Goal: Information Seeking & Learning: Learn about a topic

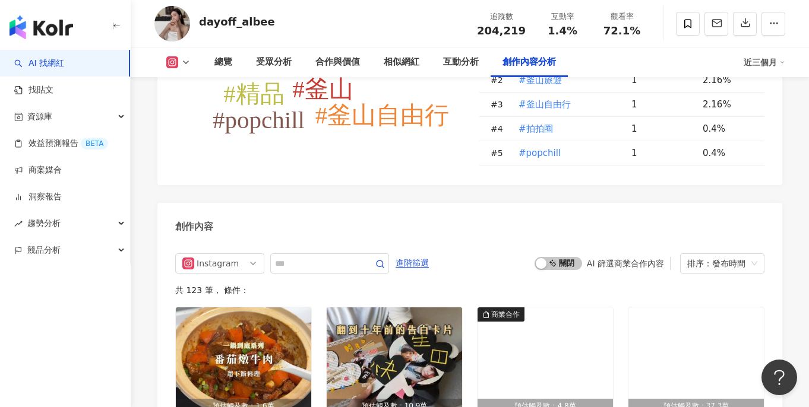
scroll to position [3497, 0]
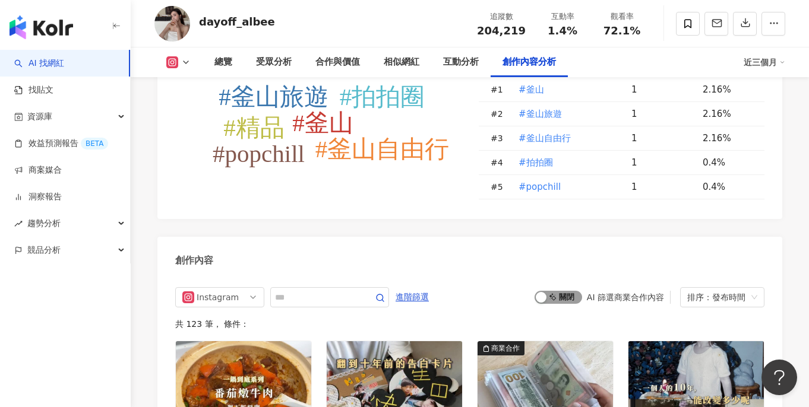
click at [575, 291] on span "啟動 關閉" at bounding box center [558, 297] width 48 height 13
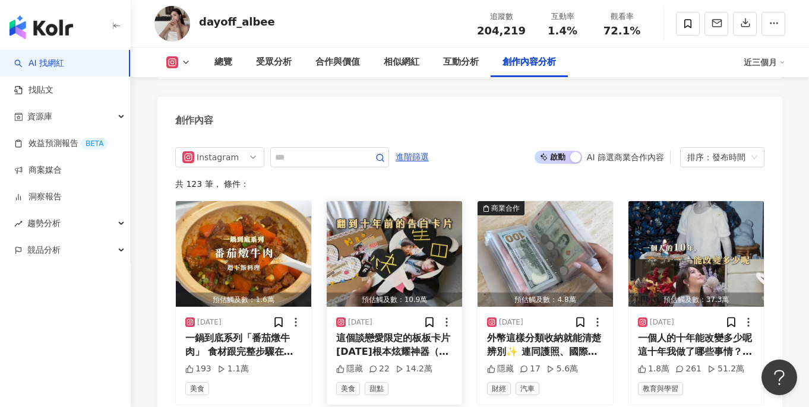
scroll to position [3649, 0]
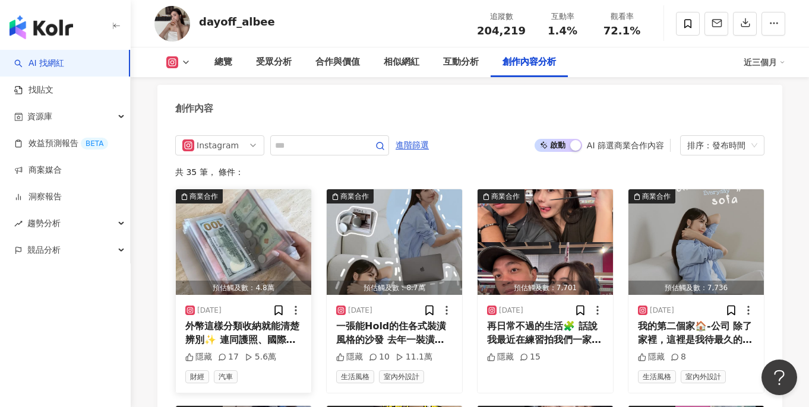
click at [249, 226] on img "button" at bounding box center [243, 242] width 135 height 106
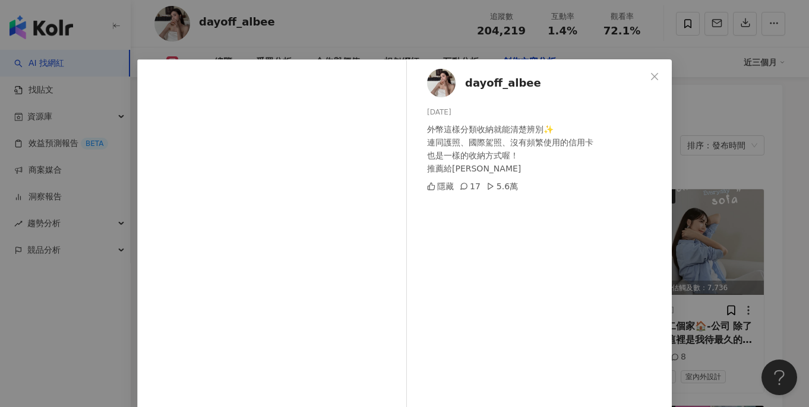
click at [756, 193] on div "dayoff_albee 2025/9/10 外幣這樣分類收納就能清楚辨別✨ 連同護照、國際駕照、沒有頻繁使用的信用卡 也是一樣的收納方式喔！ 推薦給大家 隱…" at bounding box center [404, 203] width 809 height 407
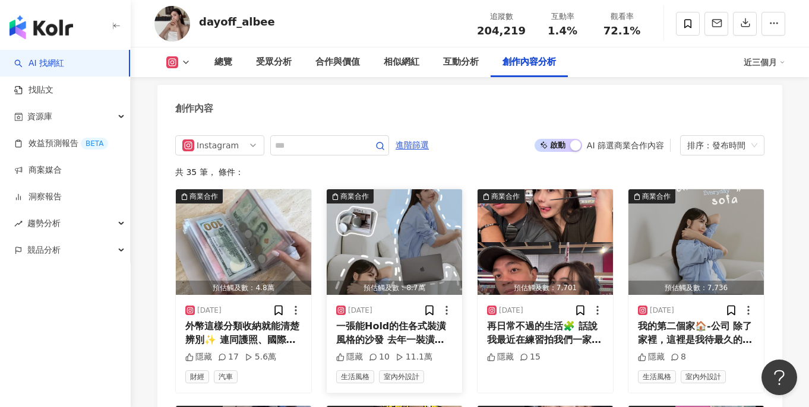
click at [365, 217] on img "button" at bounding box center [394, 242] width 135 height 106
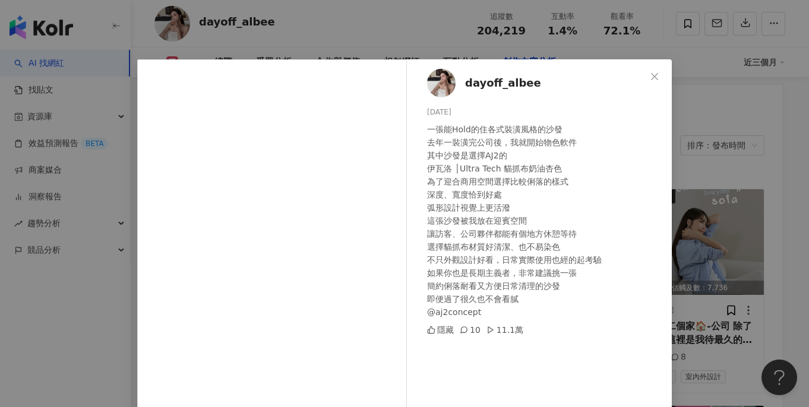
click at [713, 163] on div "dayoff_albee 2025/9/2 一張能Hold的住各式裝潢風格的沙發 去年一裝潢完公司後，我就開始物色軟件 其中沙發是選擇AJ2的 伊瓦洛 │Ul…" at bounding box center [404, 203] width 809 height 407
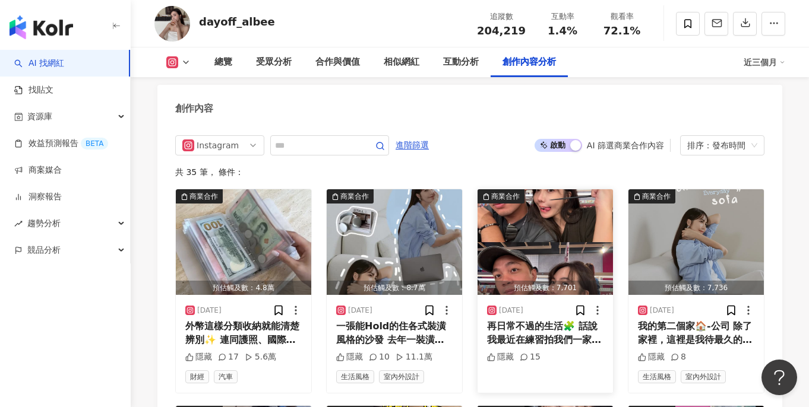
click at [540, 213] on img "button" at bounding box center [544, 242] width 135 height 106
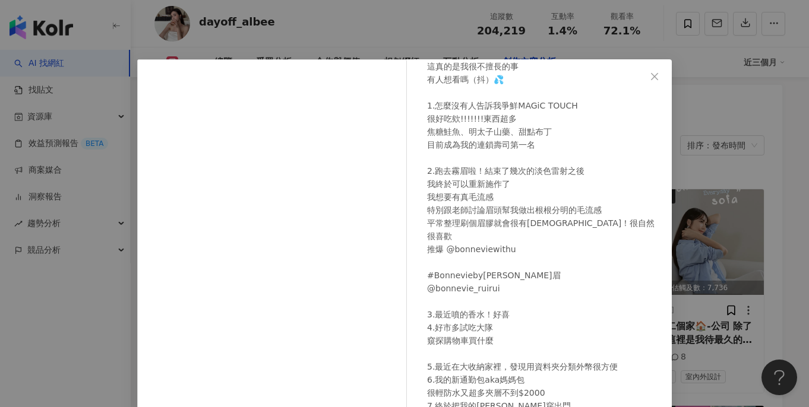
scroll to position [110, 0]
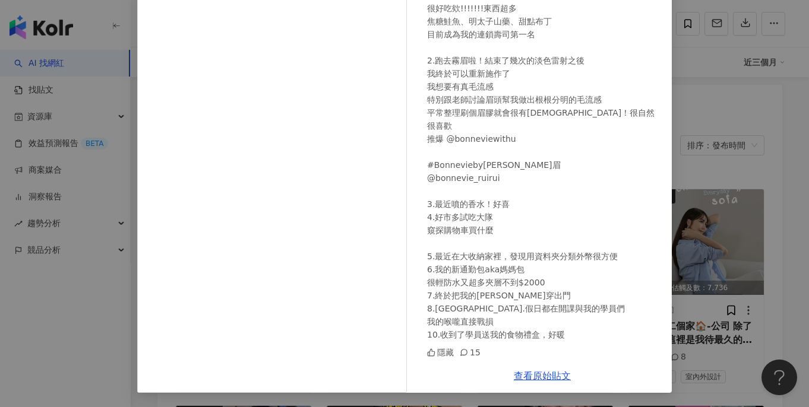
click at [758, 217] on div "dayoff_albee 2025/8/28 隱藏 15 查看原始貼文" at bounding box center [404, 203] width 809 height 407
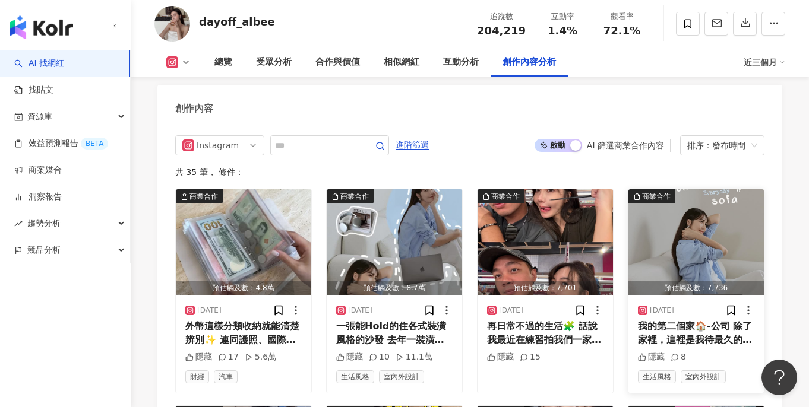
click at [672, 232] on img "button" at bounding box center [695, 242] width 135 height 106
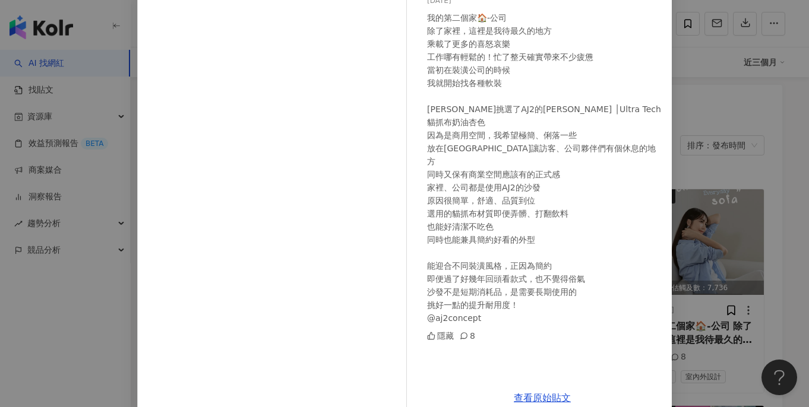
scroll to position [134, 0]
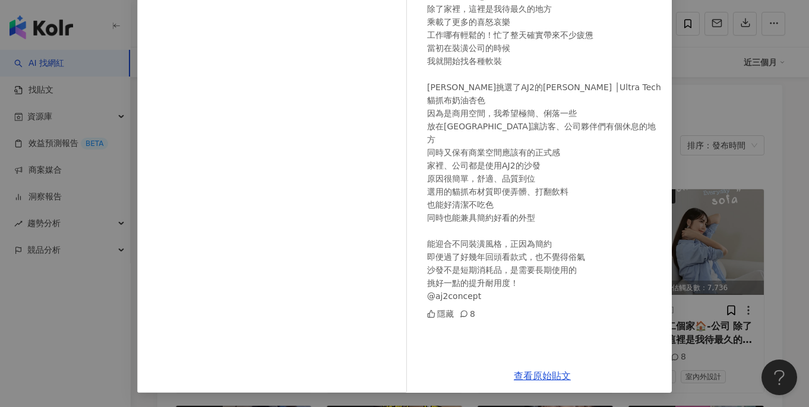
click at [779, 208] on div "dayoff_albee 2025/8/21 我的第二個家🏠-公司 除了家裡，這裡是我待最久的地方 乘載了更多的喜怒哀樂 工作哪有輕鬆的！忙了整天確實帶來不少…" at bounding box center [404, 203] width 809 height 407
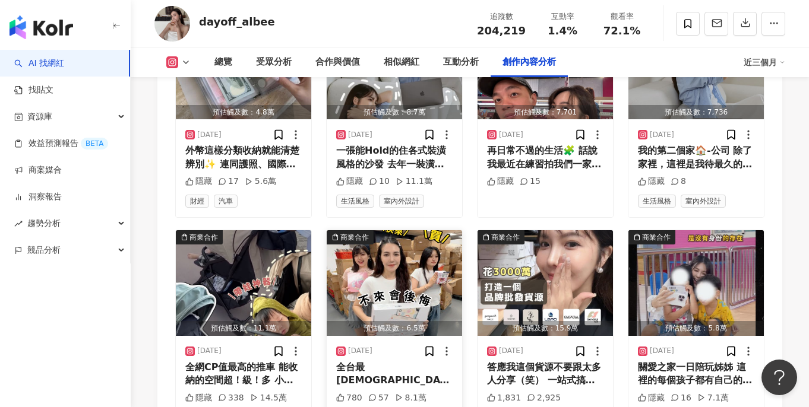
scroll to position [3845, 0]
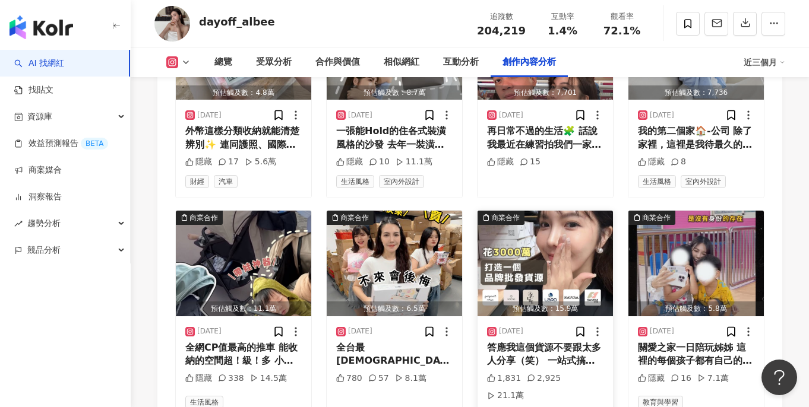
click at [527, 252] on img "button" at bounding box center [544, 264] width 135 height 106
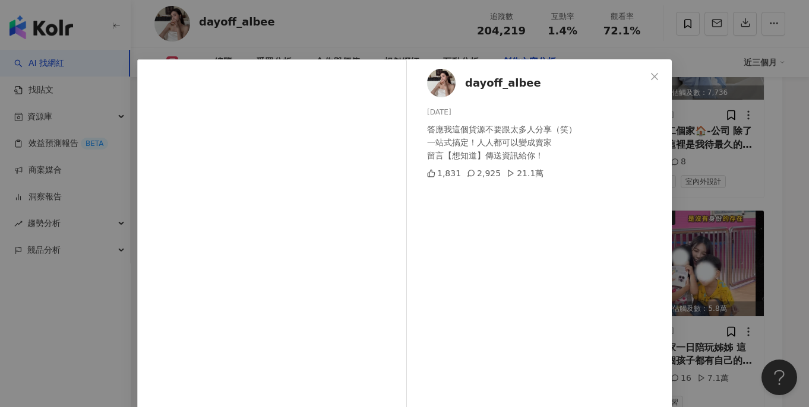
click at [743, 248] on div "dayoff_albee 2025/7/24 答應我這個貨源不要跟太多人分享（笑） 一站式搞定！人人都可以變成賣家 留言【想知道】傳送資訊給你！ 1,831 …" at bounding box center [404, 203] width 809 height 407
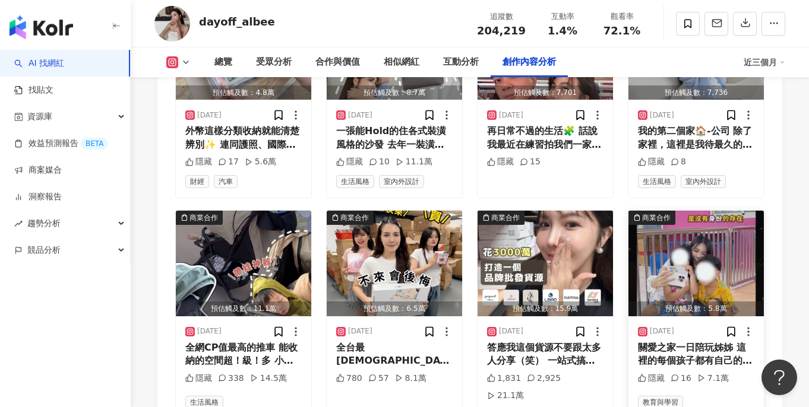
click at [710, 247] on img "button" at bounding box center [695, 264] width 135 height 106
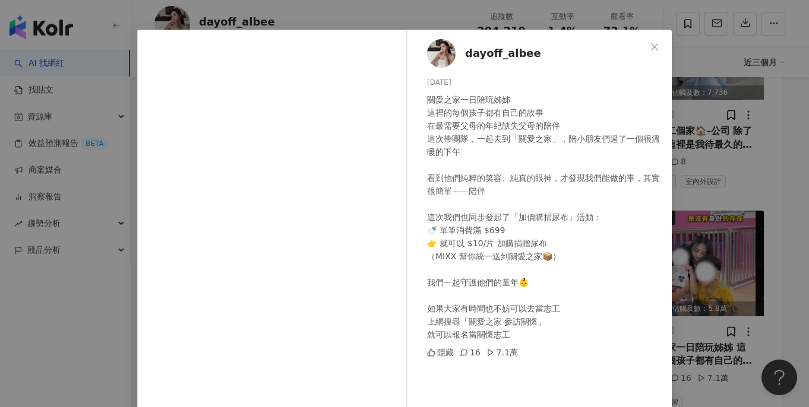
scroll to position [49, 0]
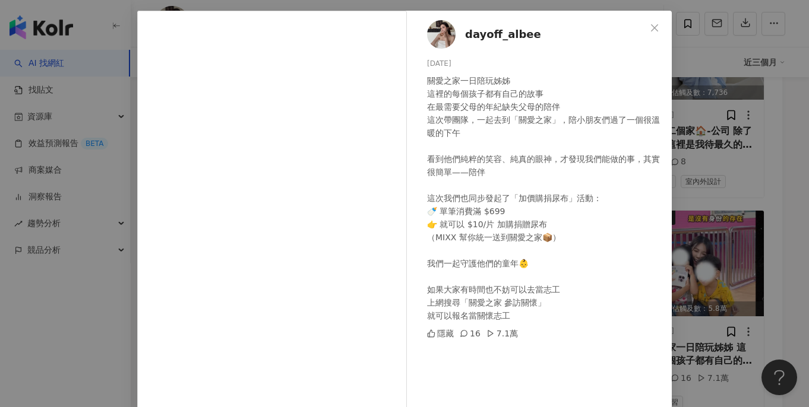
click at [689, 239] on div "dayoff_albee 2025/7/21 關愛之家一日陪玩姊姊 這裡的每個孩子都有自己的故事 在最需要父母的年紀缺失父母的陪伴 這次帶團隊，一起去到「關愛…" at bounding box center [404, 203] width 809 height 407
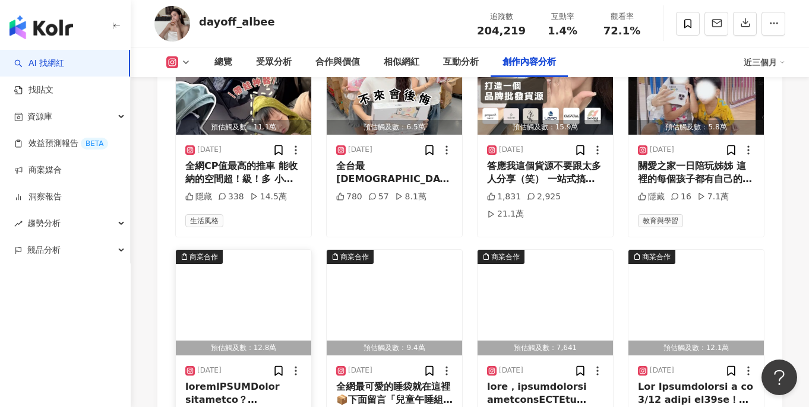
scroll to position [4026, 0]
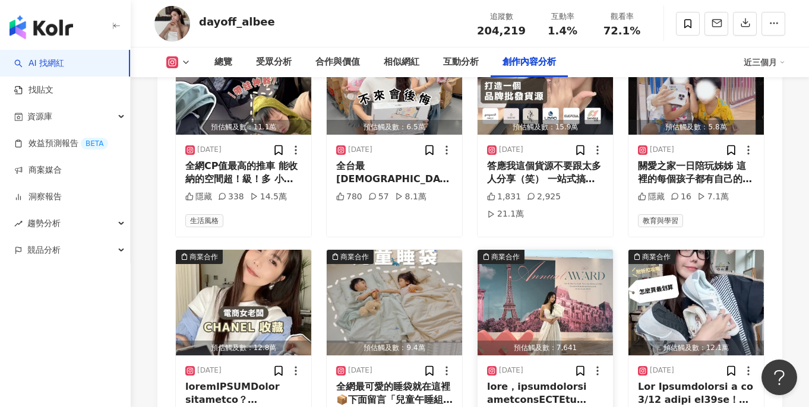
click at [516, 272] on img "button" at bounding box center [544, 303] width 135 height 106
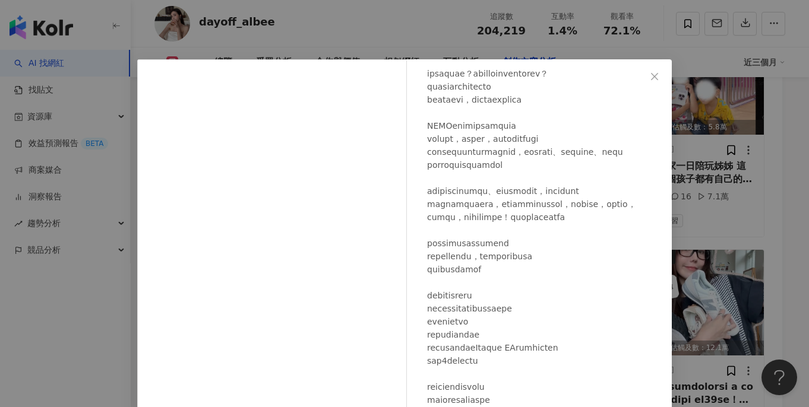
scroll to position [473, 0]
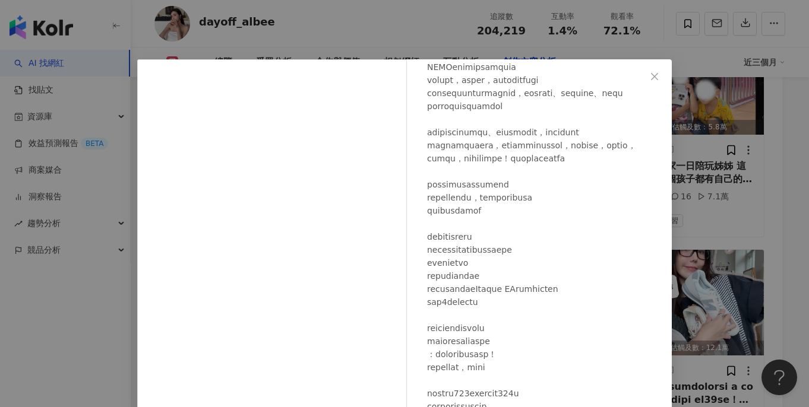
click at [707, 257] on div "dayoff_albee 2025/7/6 隱藏 27 查看原始貼文" at bounding box center [404, 203] width 809 height 407
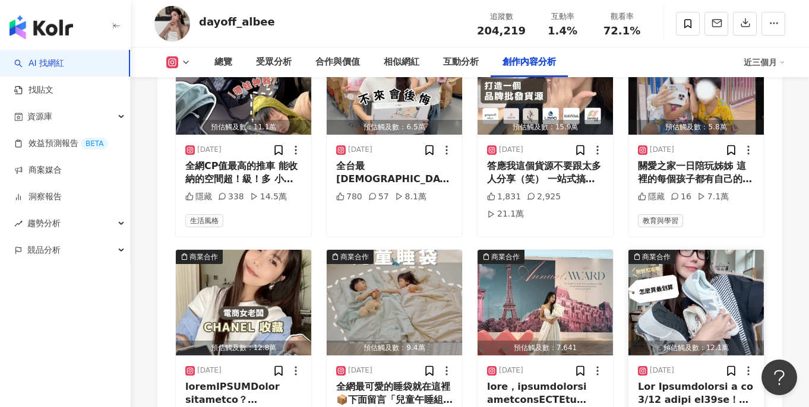
click at [707, 258] on img "button" at bounding box center [695, 303] width 135 height 106
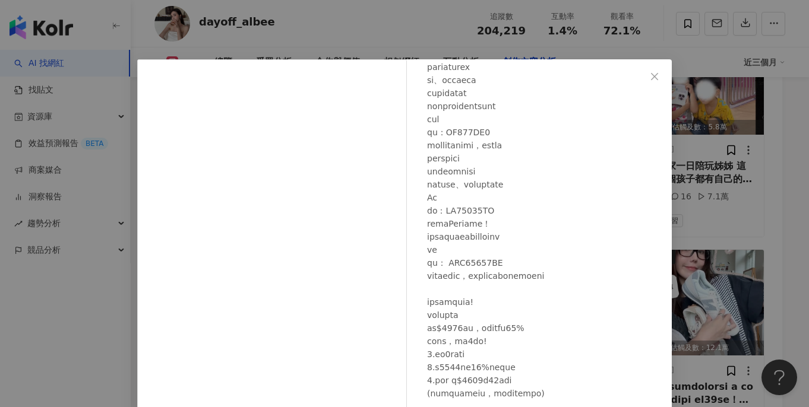
scroll to position [271, 0]
click at [561, 392] on div at bounding box center [544, 159] width 235 height 588
click at [556, 291] on div at bounding box center [544, 159] width 235 height 588
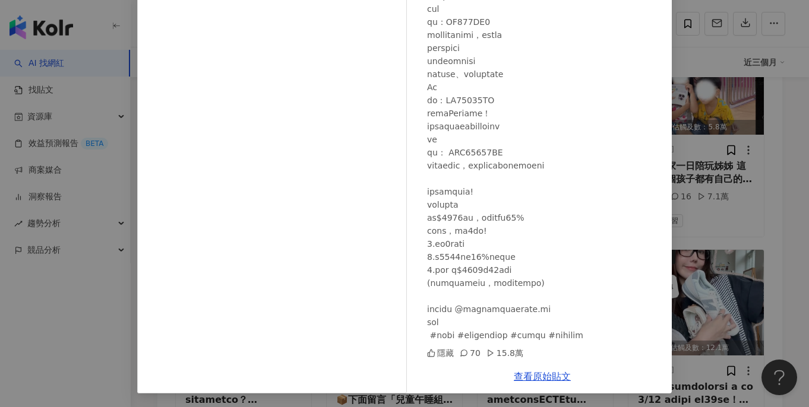
scroll to position [111, 0]
click at [551, 331] on div at bounding box center [544, 48] width 235 height 588
click at [610, 295] on div at bounding box center [544, 48] width 235 height 588
click at [740, 154] on div "dayoff_albee 2025/6/10 隱藏 70 15.8萬 查看原始貼文" at bounding box center [404, 203] width 809 height 407
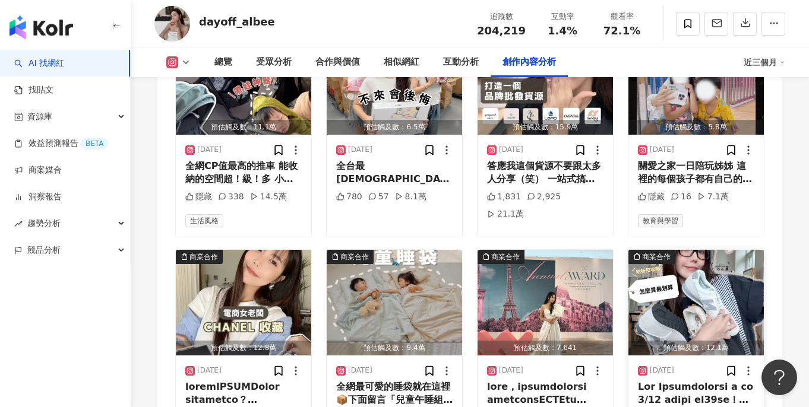
click at [720, 257] on img "button" at bounding box center [695, 303] width 135 height 106
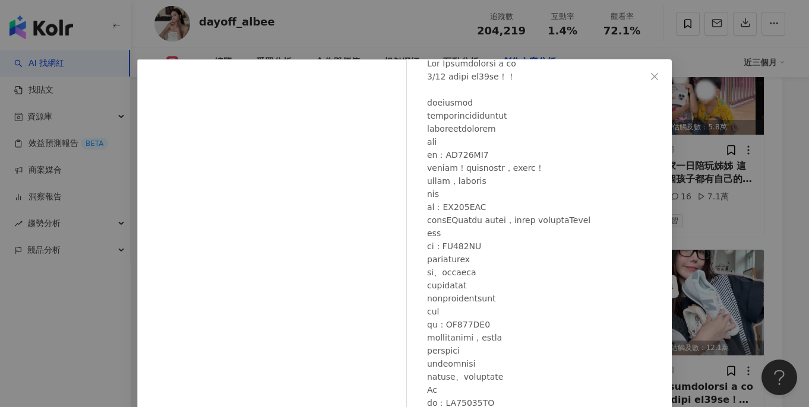
scroll to position [73, 0]
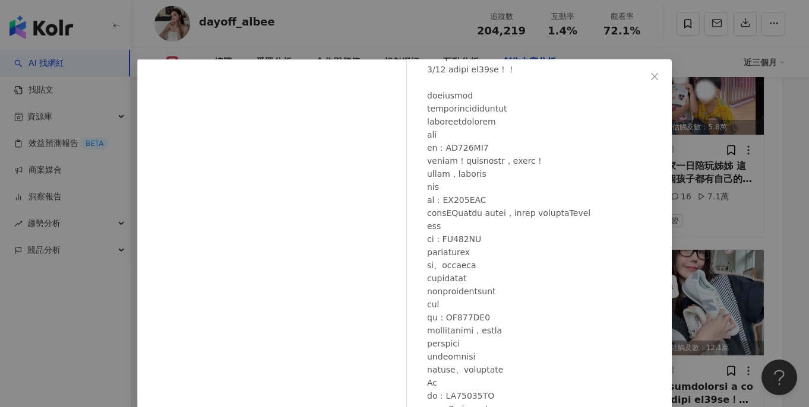
click at [711, 237] on div "dayoff_albee 2025/6/10 隱藏 70 15.8萬 查看原始貼文" at bounding box center [404, 203] width 809 height 407
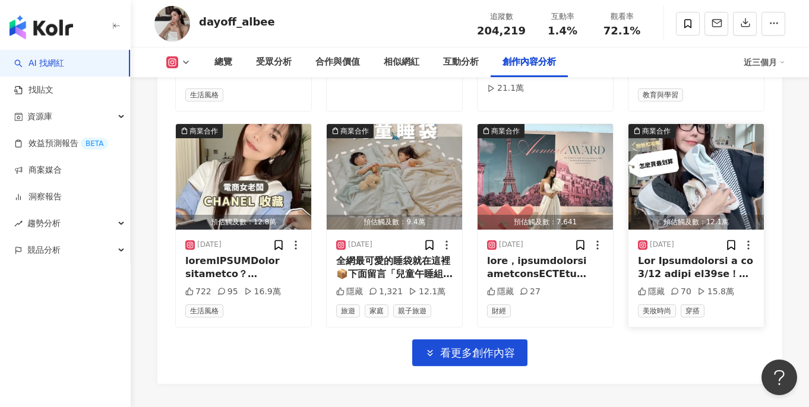
scroll to position [4169, 0]
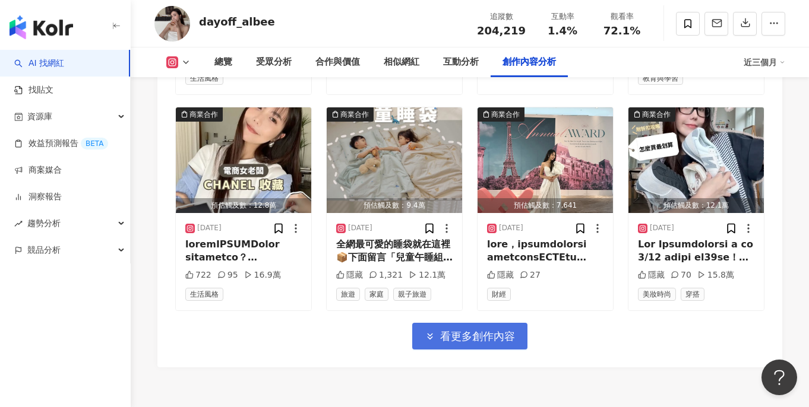
click at [479, 323] on button "看更多創作內容" at bounding box center [469, 336] width 115 height 27
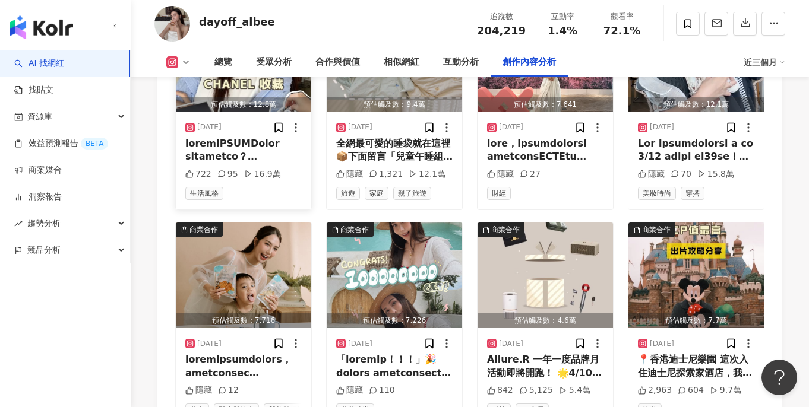
scroll to position [4276, 0]
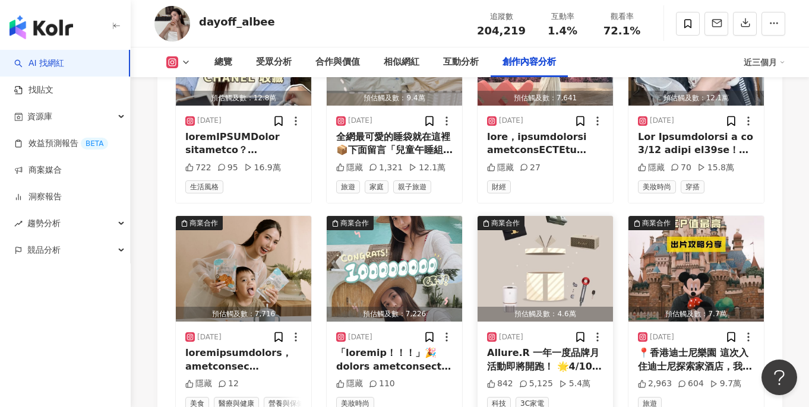
click at [540, 244] on img "button" at bounding box center [544, 269] width 135 height 106
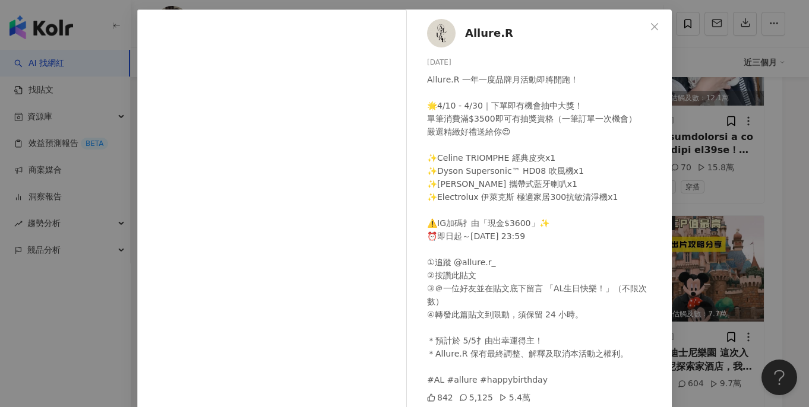
scroll to position [125, 0]
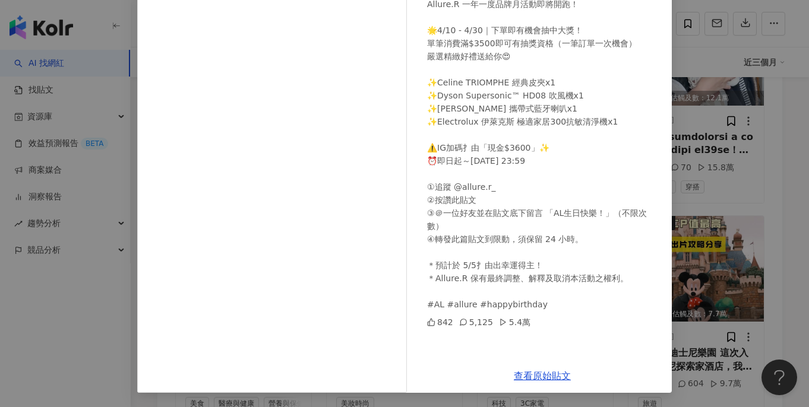
click at [739, 247] on div "Allure.R 2025/4/9 Allure.R 一年一度品牌月活動即將開跑！ 🌟4/10 - 4/30｜下單即有機會抽中大獎！ 單筆消費滿$3500即可…" at bounding box center [404, 203] width 809 height 407
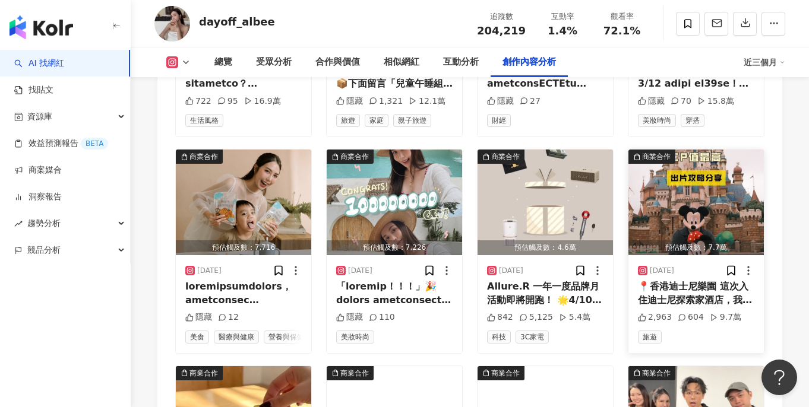
scroll to position [4344, 0]
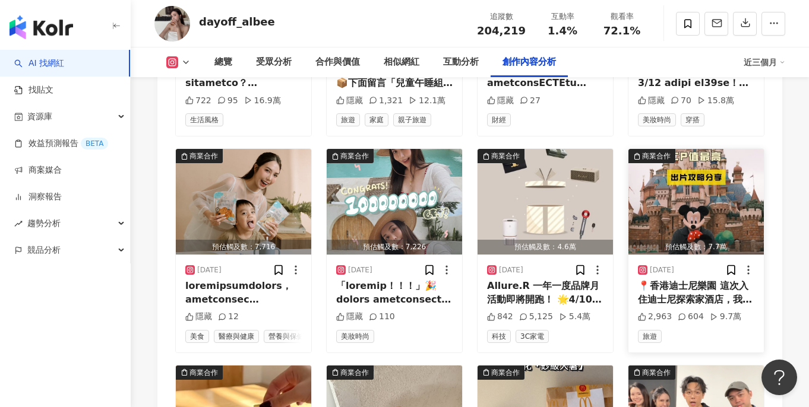
click at [708, 175] on img "button" at bounding box center [695, 202] width 135 height 106
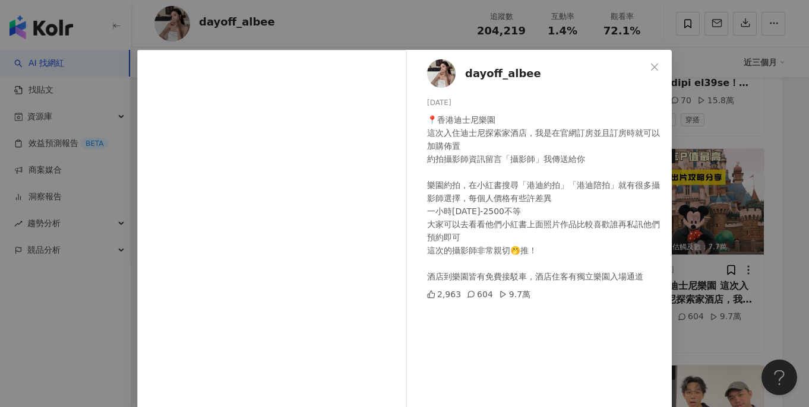
scroll to position [13, 0]
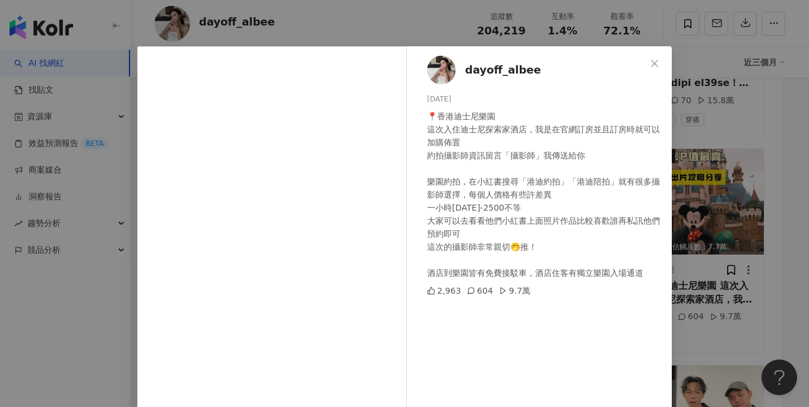
click at [733, 258] on div "dayoff_albee 2025/4/8 📍香港迪士尼樂園 這次入住迪士尼探索家酒店，我是在官網訂房並且訂房時就可以加購佈置 約拍攝影師資訊留言「攝影師」我…" at bounding box center [404, 203] width 809 height 407
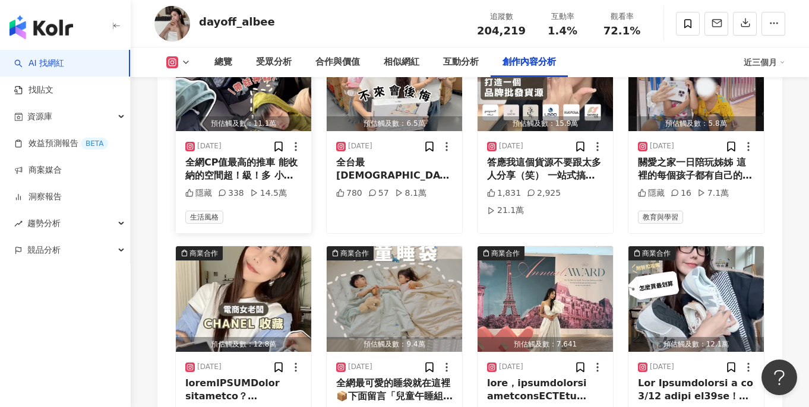
scroll to position [3960, 0]
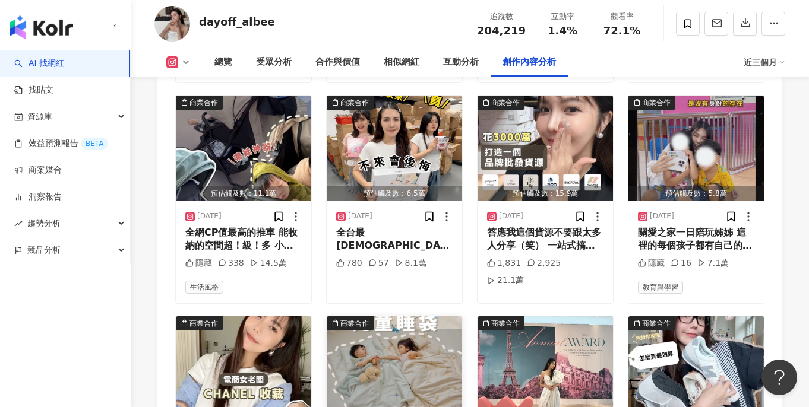
click at [400, 316] on img "button" at bounding box center [394, 369] width 135 height 106
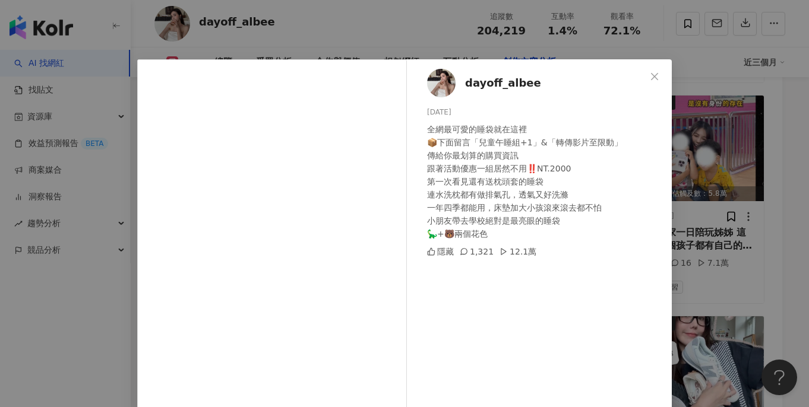
click at [540, 170] on div "全網最可愛的睡袋就在這裡 📦下面留言「兒童午睡組+1」&「轉傳影片至限動」 傳給你最划算的購買資訊 跟著活動優惠一組居然不用‼️NT.2000 第一次看見還有…" at bounding box center [544, 182] width 235 height 118
click at [609, 224] on div "全網最可愛的睡袋就在這裡 📦下面留言「兒童午睡組+1」&「轉傳影片至限動」 傳給你最划算的購買資訊 跟著活動優惠一組居然不用‼️NT.2000 第一次看見還有…" at bounding box center [544, 182] width 235 height 118
click at [600, 228] on div "全網最可愛的睡袋就在這裡 📦下面留言「兒童午睡組+1」&「轉傳影片至限動」 傳給你最划算的購買資訊 跟著活動優惠一組居然不用‼️NT.2000 第一次看見還有…" at bounding box center [544, 182] width 235 height 118
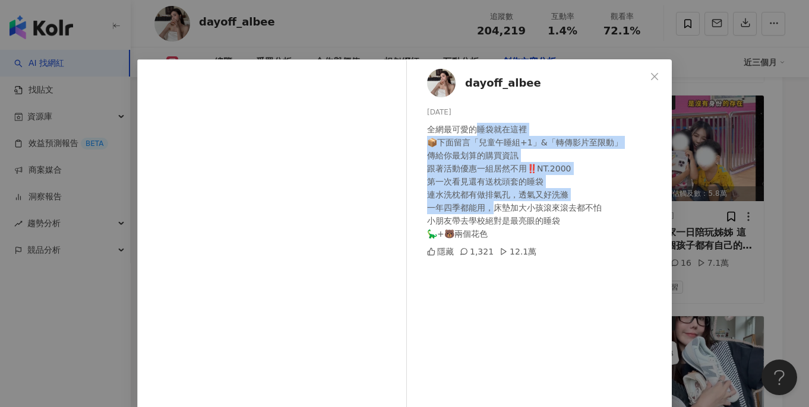
drag, startPoint x: 473, startPoint y: 135, endPoint x: 631, endPoint y: 171, distance: 162.0
click at [491, 204] on div "全網最可愛的睡袋就在這裡 📦下面留言「兒童午睡組+1」&「轉傳影片至限動」 傳給你最划算的購買資訊 跟著活動優惠一組居然不用‼️NT.2000 第一次看見還有…" at bounding box center [544, 182] width 235 height 118
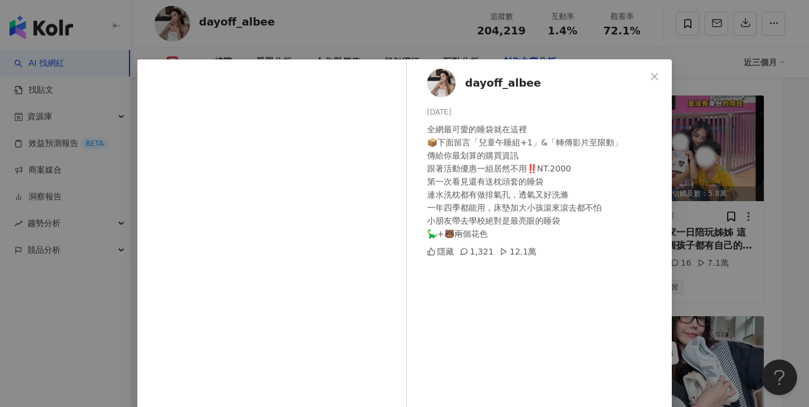
click at [659, 173] on div "dayoff_albee 2025/7/15 全網最可愛的睡袋就在這裡 📦下面留言「兒童午睡組+1」&「轉傳影片至限動」 傳給你最划算的購買資訊 跟著活動優惠…" at bounding box center [542, 264] width 259 height 411
click at [693, 164] on div "dayoff_albee 2025/7/15 全網最可愛的睡袋就在這裡 📦下面留言「兒童午睡組+1」&「轉傳影片至限動」 傳給你最划算的購買資訊 跟著活動優惠…" at bounding box center [404, 203] width 809 height 407
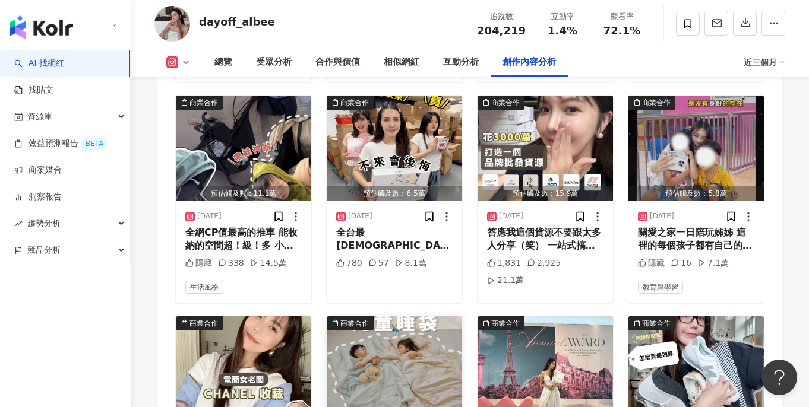
click at [408, 316] on img "button" at bounding box center [394, 369] width 135 height 106
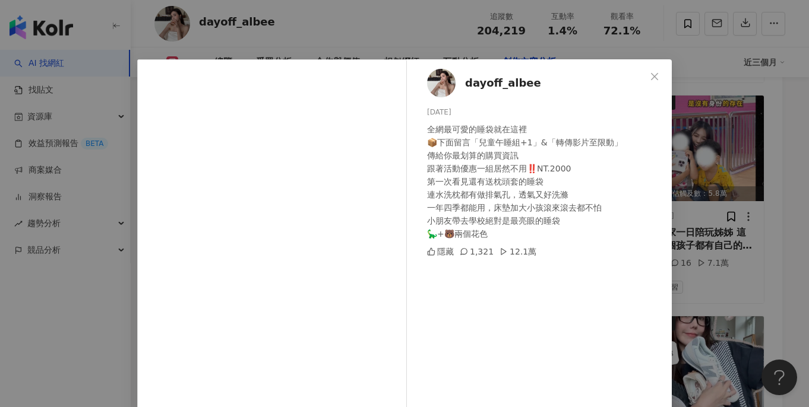
click at [722, 181] on div "dayoff_albee 2025/7/15 全網最可愛的睡袋就在這裡 📦下面留言「兒童午睡組+1」&「轉傳影片至限動」 傳給你最划算的購買資訊 跟著活動優惠…" at bounding box center [404, 203] width 809 height 407
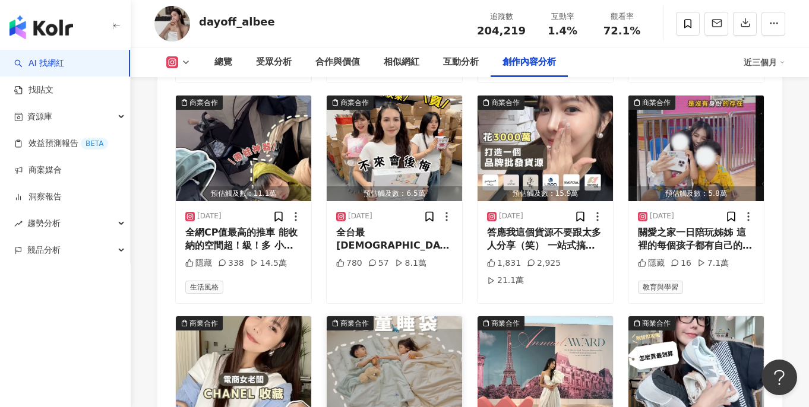
click at [391, 339] on img "button" at bounding box center [394, 369] width 135 height 106
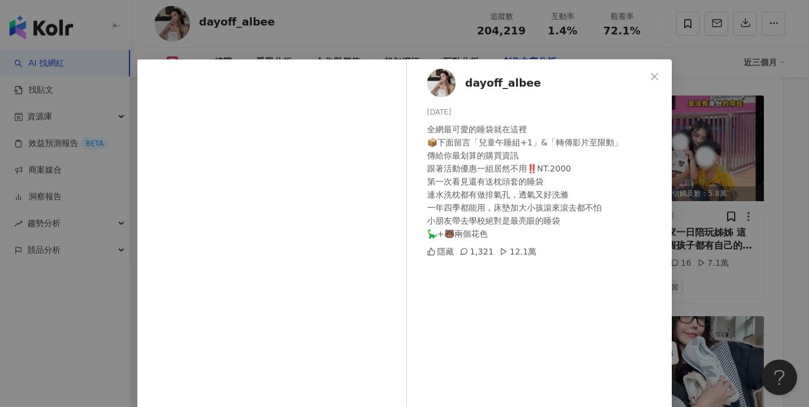
click at [732, 192] on div "dayoff_albee 2025/7/15 全網最可愛的睡袋就在這裡 📦下面留言「兒童午睡組+1」&「轉傳影片至限動」 傳給你最划算的購買資訊 跟著活動優惠…" at bounding box center [404, 203] width 809 height 407
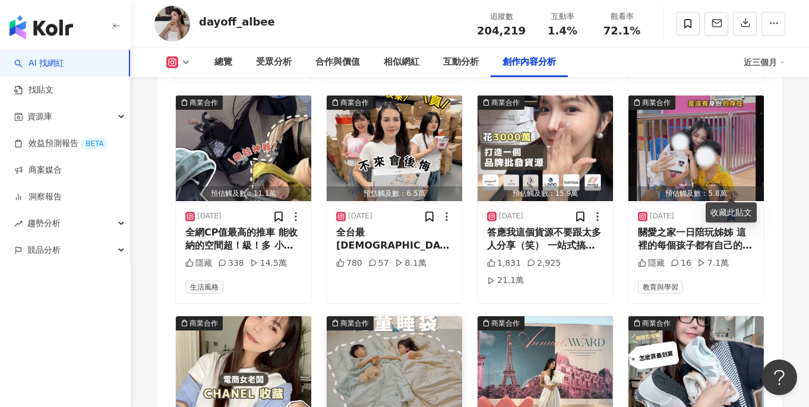
click at [405, 331] on img "button" at bounding box center [394, 369] width 135 height 106
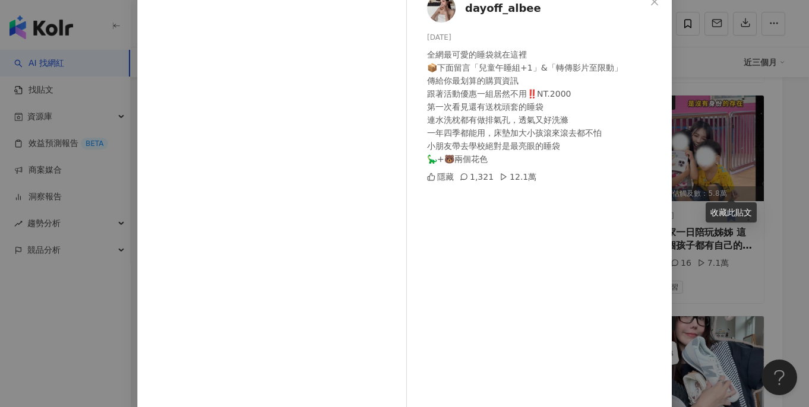
scroll to position [111, 0]
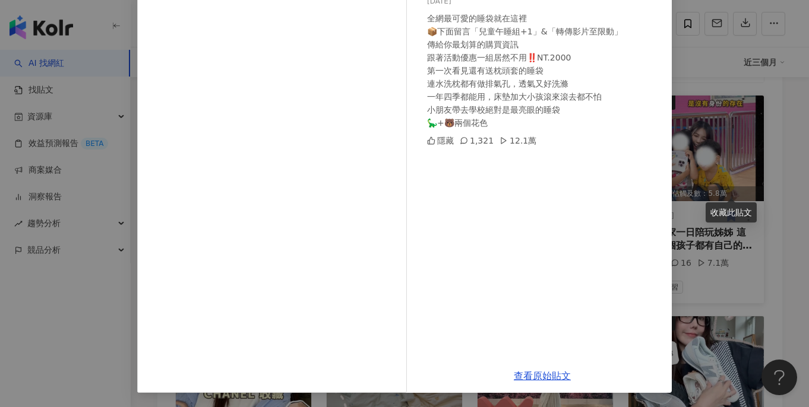
click at [727, 168] on div "dayoff_albee 2025/7/15 全網最可愛的睡袋就在這裡 📦下面留言「兒童午睡組+1」&「轉傳影片至限動」 傳給你最划算的購買資訊 跟著活動優惠…" at bounding box center [404, 203] width 809 height 407
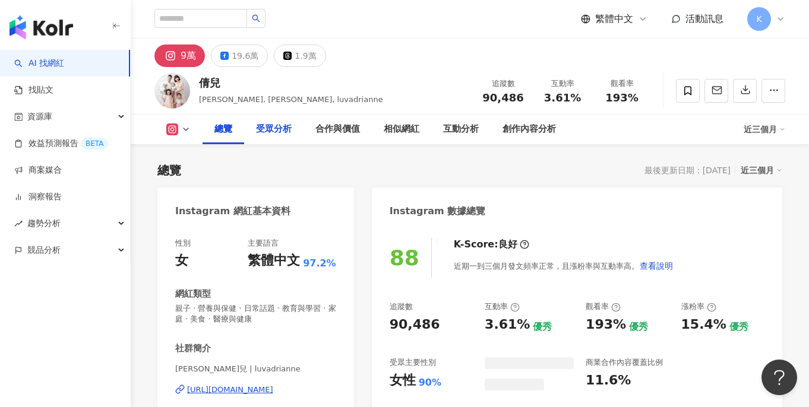
click at [263, 130] on div "受眾分析" at bounding box center [274, 129] width 36 height 14
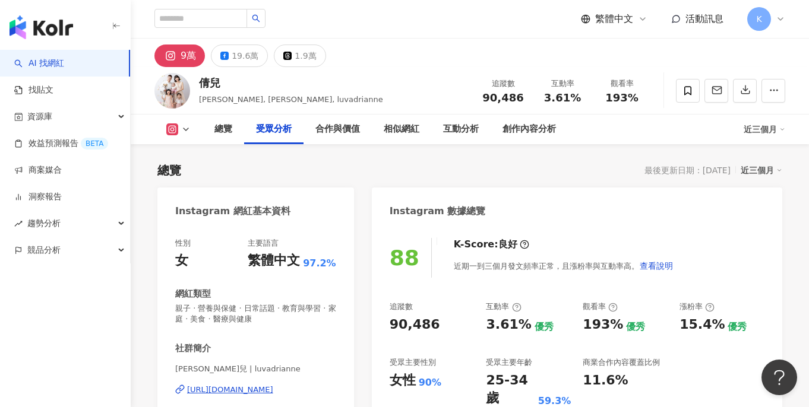
scroll to position [1025, 0]
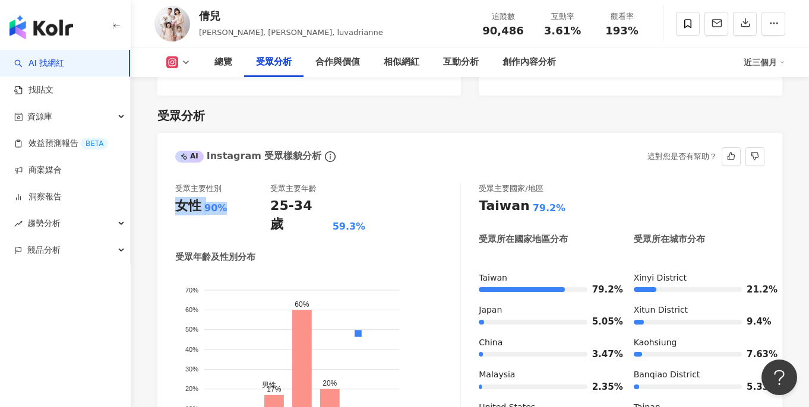
drag, startPoint x: 235, startPoint y: 190, endPoint x: 176, endPoint y: 191, distance: 58.2
click at [176, 197] on div "女性 90%" at bounding box center [222, 206] width 95 height 18
copy div "女性 90%"
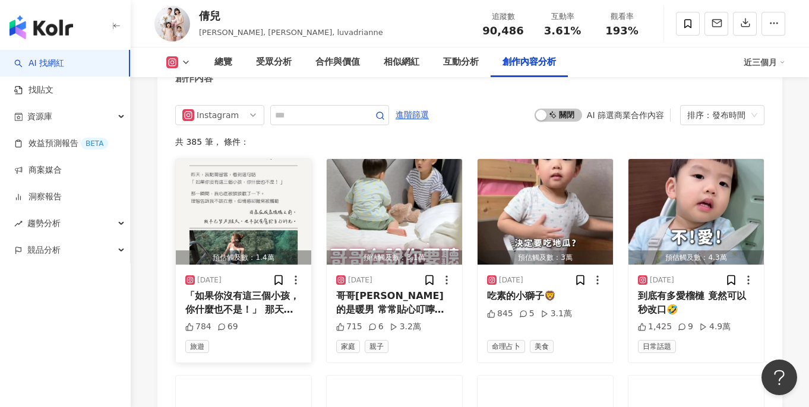
scroll to position [3715, 0]
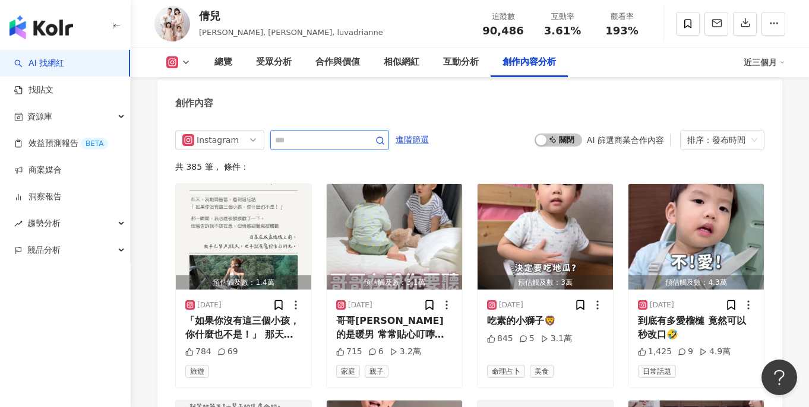
click at [316, 133] on input "text" at bounding box center [316, 140] width 83 height 14
type input "*"
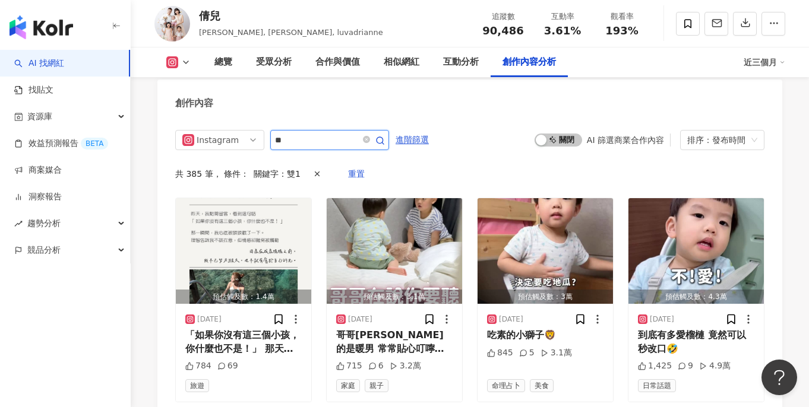
scroll to position [3681, 0]
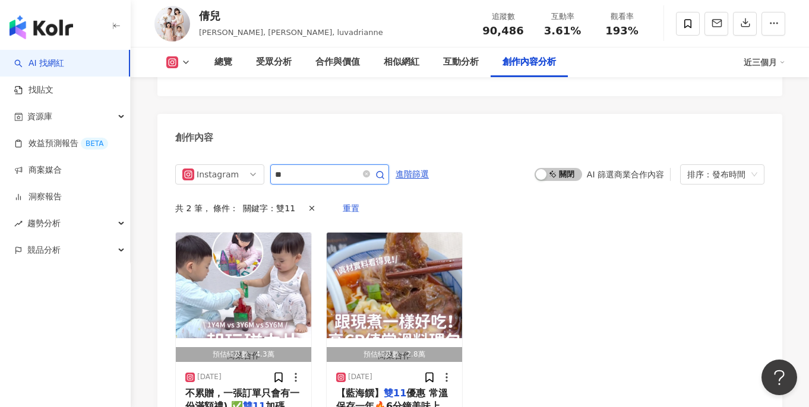
type input "*"
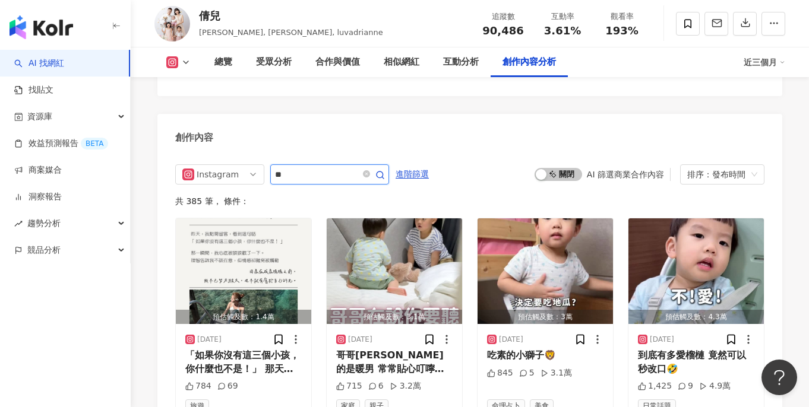
type input "**"
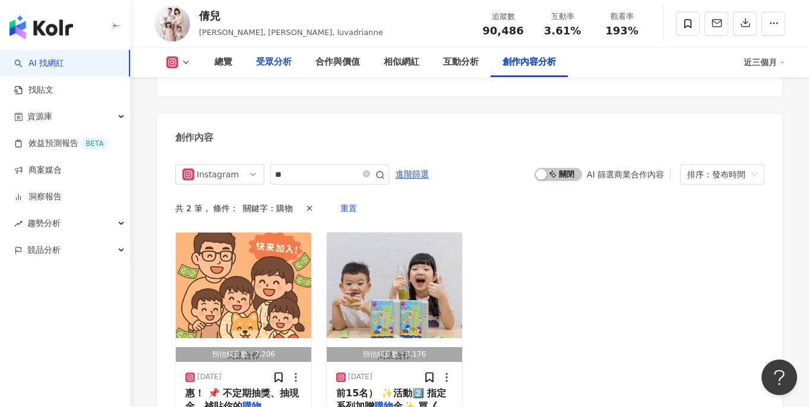
click at [245, 58] on div "受眾分析" at bounding box center [273, 63] width 59 height 30
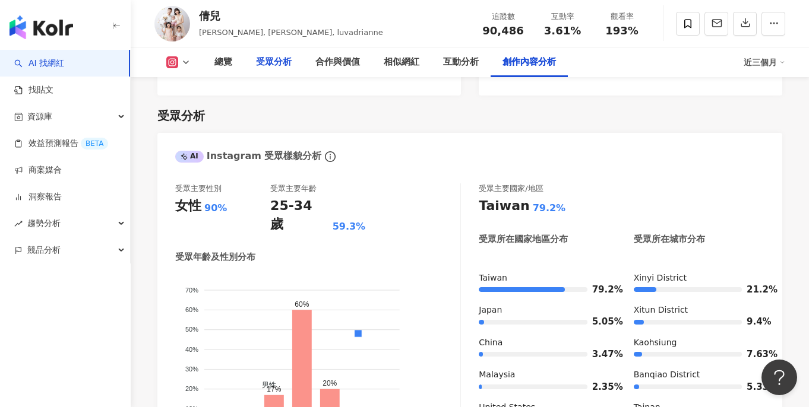
click at [273, 60] on div "受眾分析" at bounding box center [274, 62] width 36 height 14
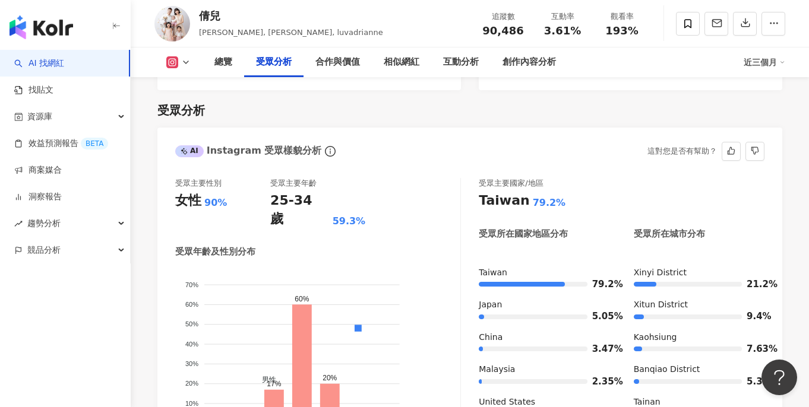
scroll to position [1038, 0]
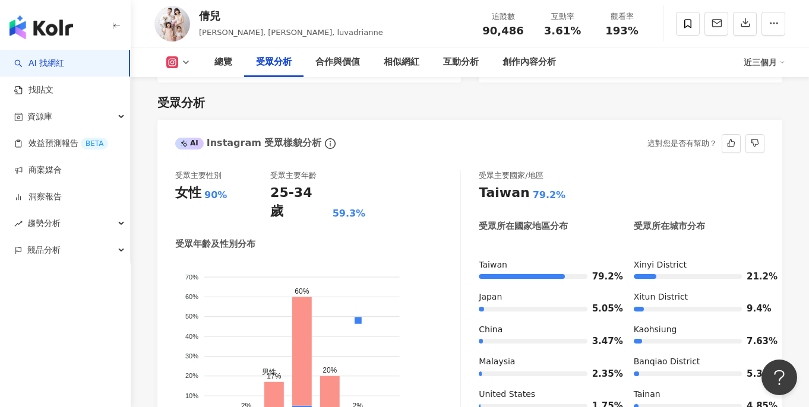
drag, startPoint x: 337, startPoint y: 390, endPoint x: 322, endPoint y: 392, distance: 15.0
click at [326, 390] on icon "男性 女性 70% 70% 60% 60% 50% 50% 40% 40% 30% 30% 20% 20% 10% 10% 0% 0% 0% 2% 17% 6…" at bounding box center [317, 347] width 285 height 177
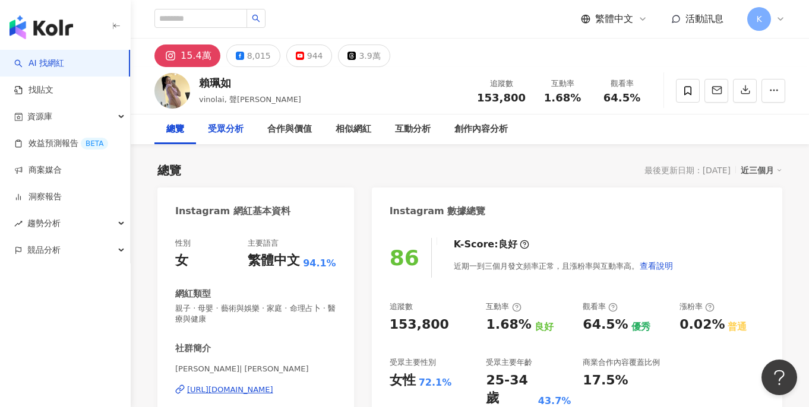
click at [235, 137] on div "受眾分析" at bounding box center [225, 130] width 59 height 30
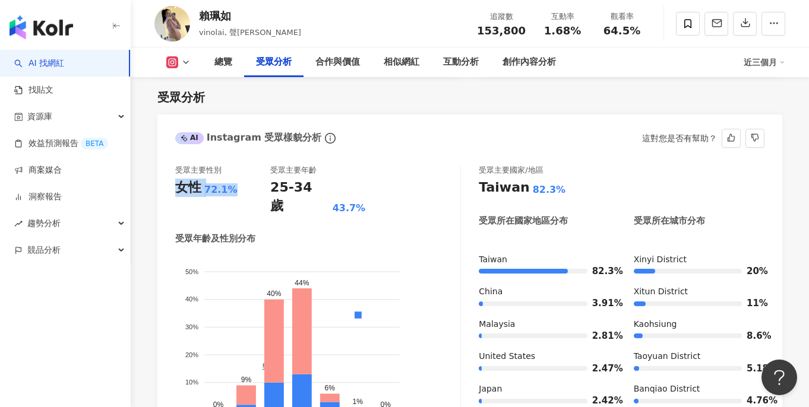
drag, startPoint x: 185, startPoint y: 189, endPoint x: 173, endPoint y: 189, distance: 11.9
click at [173, 189] on div "受眾主要性別 女性 72.1% 受眾主要年齡 25-34 歲 43.7% 受眾年齡及性別分布 男性 女性 50% 50% 40% 40% 30% 30% 20…" at bounding box center [469, 305] width 625 height 305
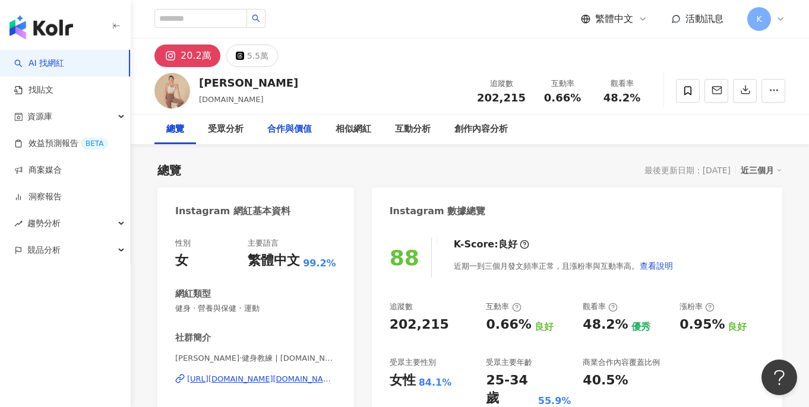
click at [282, 126] on div "合作與價值" at bounding box center [289, 129] width 45 height 14
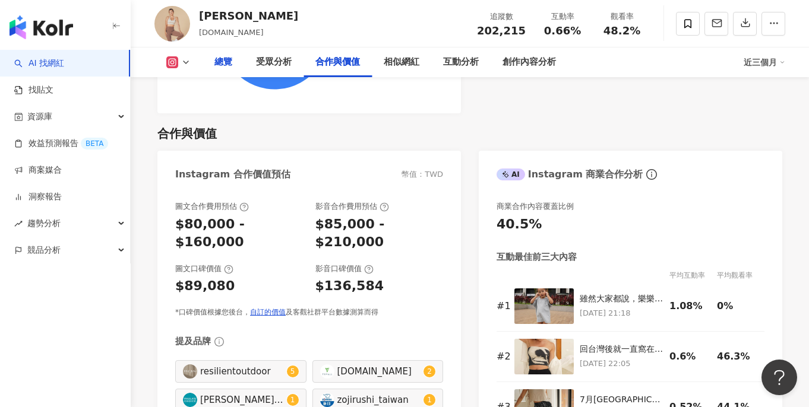
click at [232, 65] on div "總覽" at bounding box center [223, 63] width 42 height 30
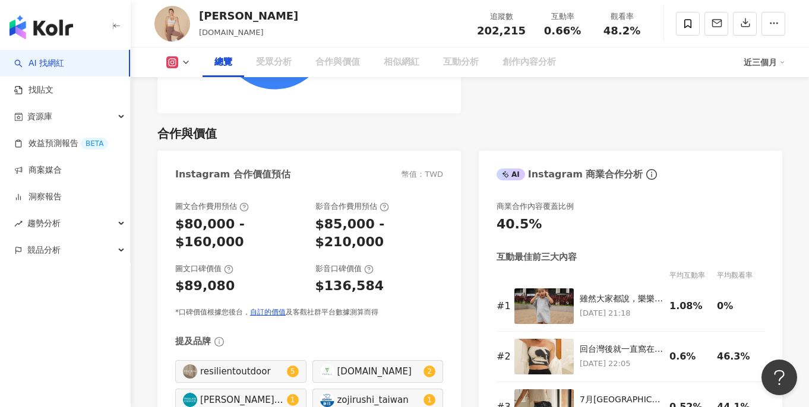
scroll to position [73, 0]
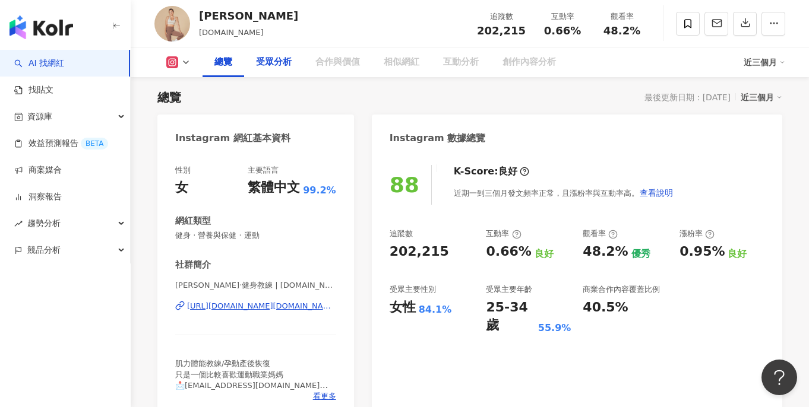
click at [249, 65] on div "受眾分析" at bounding box center [273, 63] width 59 height 30
click at [283, 65] on div "受眾分析" at bounding box center [274, 62] width 36 height 14
click at [267, 62] on div "受眾分析" at bounding box center [274, 62] width 36 height 14
click at [271, 62] on div "受眾分析" at bounding box center [274, 62] width 36 height 14
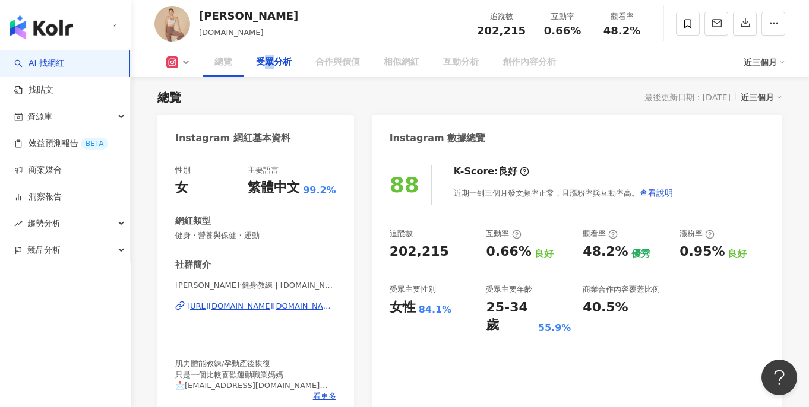
scroll to position [1014, 0]
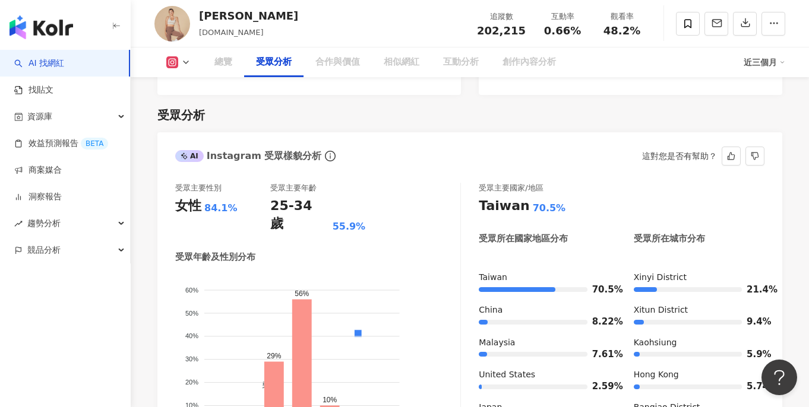
drag, startPoint x: 185, startPoint y: 189, endPoint x: 176, endPoint y: 189, distance: 8.3
click at [176, 197] on div "女性 84.1%" at bounding box center [222, 206] width 95 height 18
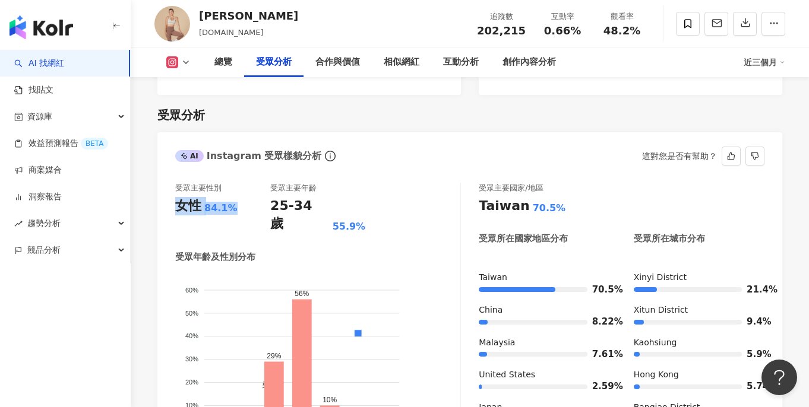
copy div "女性 84.1%"
click at [396, 251] on div "受眾年齡及性別分布" at bounding box center [317, 257] width 285 height 12
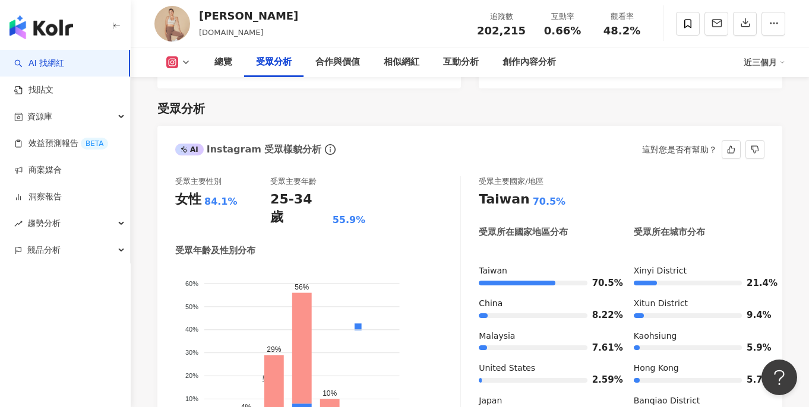
scroll to position [1062, 0]
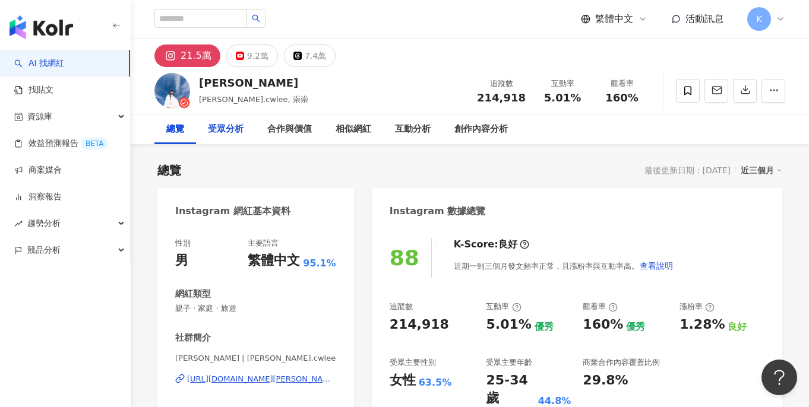
click at [224, 132] on div "受眾分析" at bounding box center [226, 129] width 36 height 14
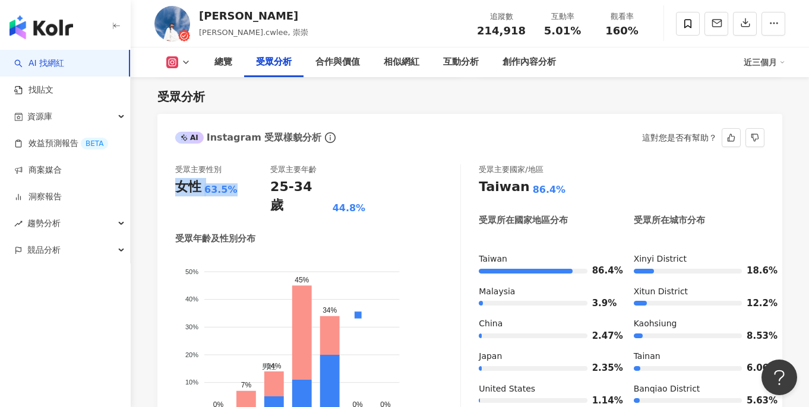
drag, startPoint x: 232, startPoint y: 192, endPoint x: 173, endPoint y: 191, distance: 59.4
click at [173, 191] on div "受眾主要性別 女性 63.5% 受眾主要年齡 25-34 歲 44.8% 受眾年齡及性別分布 男性 女性 50% 50% 40% 40% 30% 30% 20…" at bounding box center [469, 305] width 625 height 305
copy div "女性 63.5%"
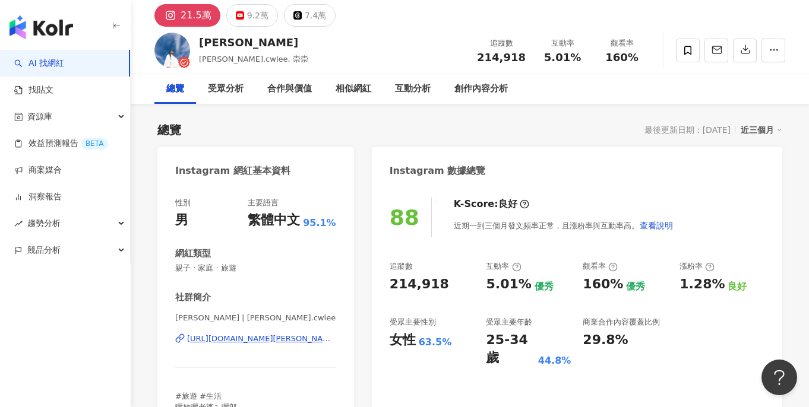
scroll to position [0, 0]
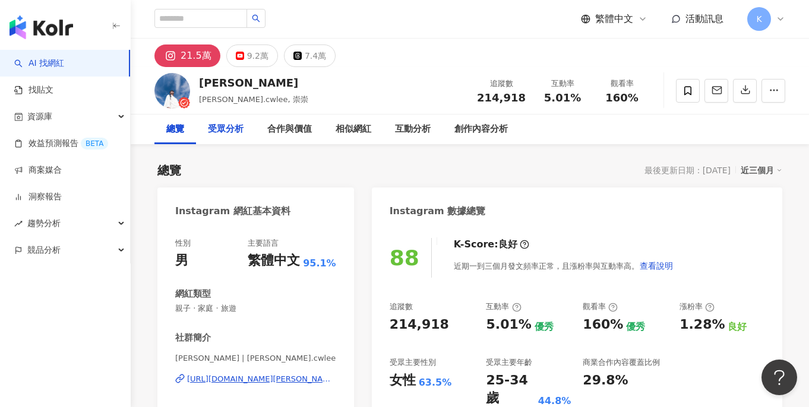
click at [224, 137] on div "受眾分析" at bounding box center [225, 130] width 59 height 30
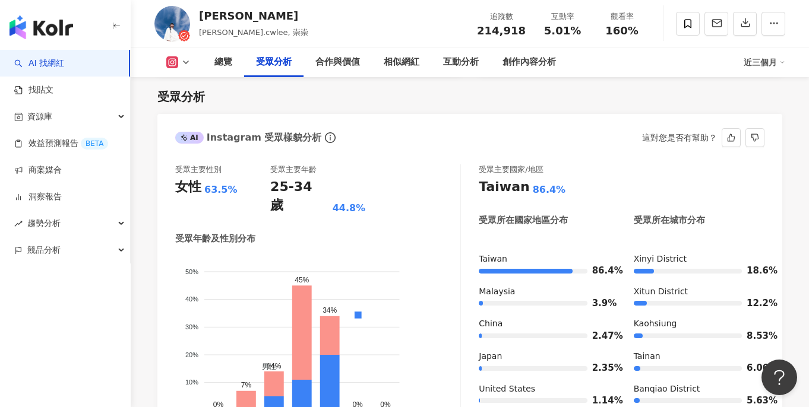
click at [372, 128] on div "AI Instagram 受眾樣貌分析 這對您是否有幫助？" at bounding box center [469, 133] width 625 height 39
click at [186, 54] on div "總覽 受眾分析 合作與價值 相似網紅 互動分析 創作內容分析 近三個月" at bounding box center [469, 63] width 631 height 30
click at [216, 59] on div "總覽" at bounding box center [223, 62] width 18 height 14
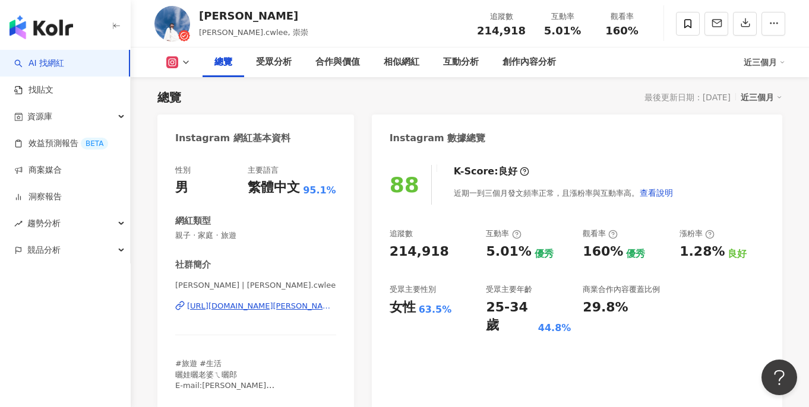
click at [304, 132] on div "Instagram 網紅基本資料" at bounding box center [255, 134] width 197 height 39
click at [314, 121] on div "Instagram 網紅基本資料" at bounding box center [255, 134] width 197 height 39
click at [315, 124] on div "Instagram 網紅基本資料" at bounding box center [255, 134] width 197 height 39
click at [318, 124] on div "Instagram 網紅基本資料" at bounding box center [255, 134] width 197 height 39
click at [319, 128] on div "Instagram 網紅基本資料" at bounding box center [255, 134] width 197 height 39
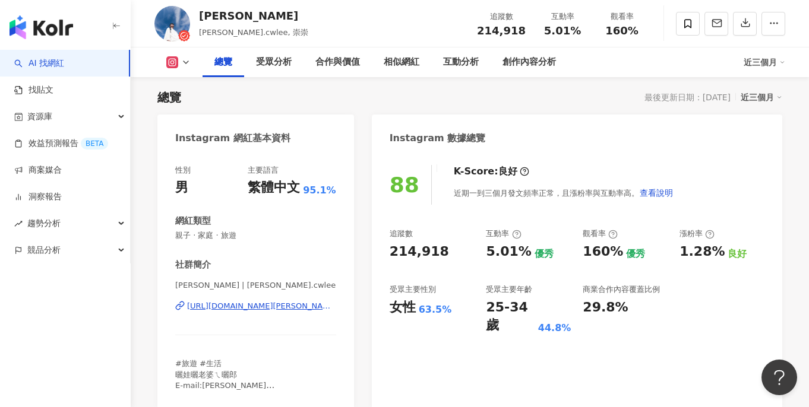
click at [286, 306] on div "https://www.instagram.com/daniel.cwlee/" at bounding box center [261, 306] width 149 height 11
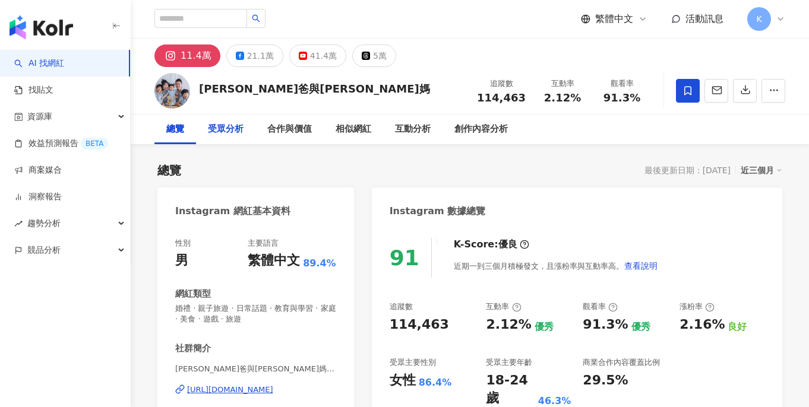
click at [237, 131] on div "受眾分析" at bounding box center [226, 129] width 36 height 14
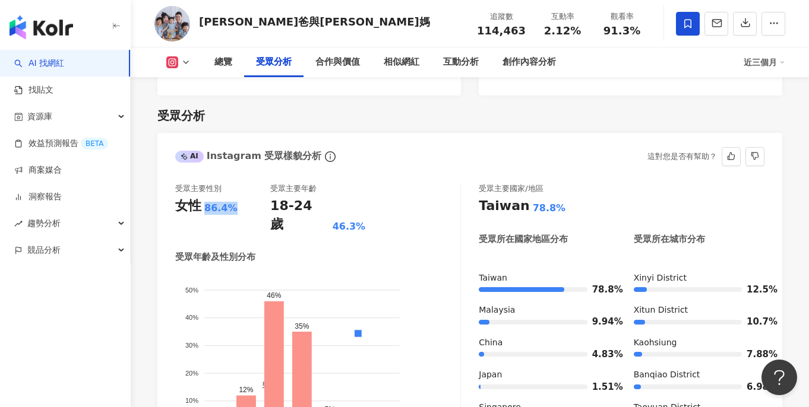
drag, startPoint x: 232, startPoint y: 198, endPoint x: 162, endPoint y: 198, distance: 70.1
click at [163, 198] on div "受眾主要性別 女性 86.4% 受眾主要年齡 18-24 歲 46.3% 受眾年齡及性別分布 男性 女性 50% 50% 40% 40% 30% 30% 20…" at bounding box center [469, 324] width 625 height 305
drag, startPoint x: 172, startPoint y: 192, endPoint x: 230, endPoint y: 193, distance: 58.2
click at [230, 193] on div "受眾主要性別 女性 86.4% 受眾主要年齡 18-24 歲 46.3% 受眾年齡及性別分布 男性 女性 50% 50% 40% 40% 30% 30% 20…" at bounding box center [469, 324] width 625 height 305
copy div "女性 86.4%"
